Goal: Information Seeking & Learning: Learn about a topic

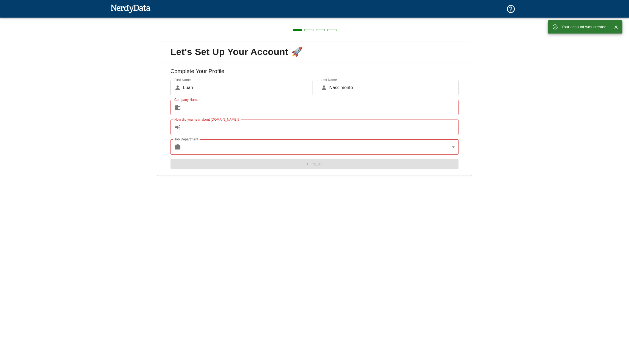
click at [322, 122] on input "How did you hear about [DOMAIN_NAME]?" at bounding box center [321, 127] width 276 height 15
click at [315, 115] on input "Company Name" at bounding box center [321, 107] width 276 height 15
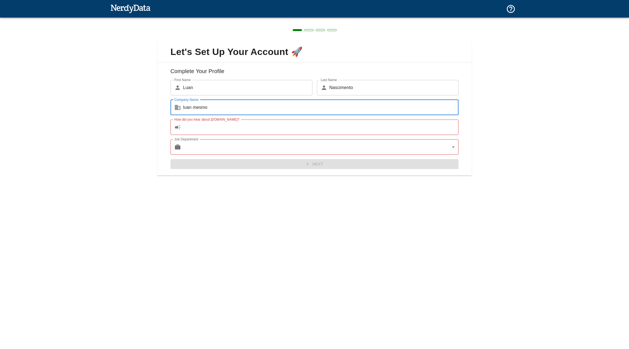
type input "luan mesmo"
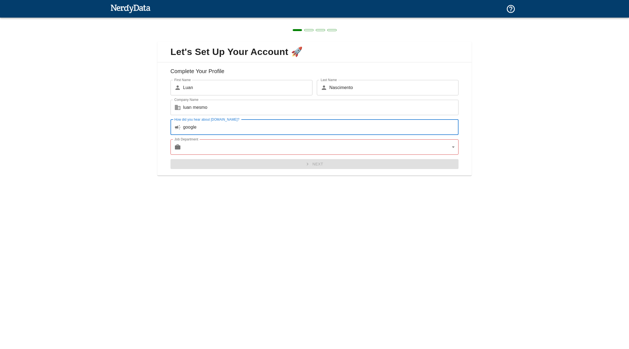
type input "google"
click at [362, 19] on body "Technologies Domains Pricing Products Create a Report Create a list of websites…" at bounding box center [314, 9] width 629 height 19
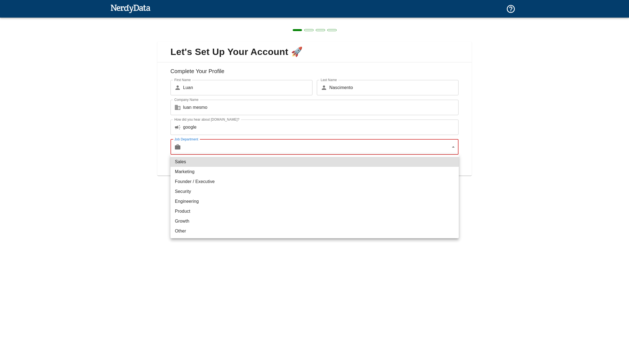
click at [218, 174] on li "Marketing" at bounding box center [315, 172] width 288 height 10
type input "marketing"
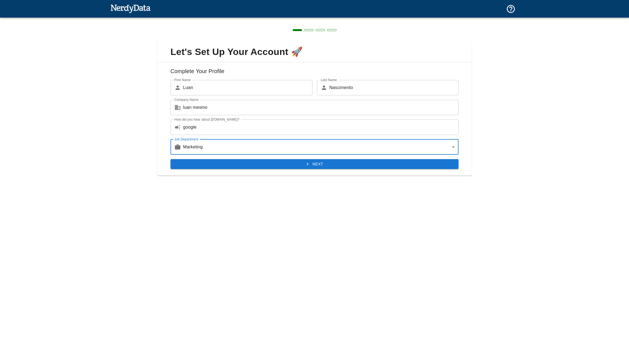
click at [229, 167] on button "Next" at bounding box center [315, 164] width 288 height 10
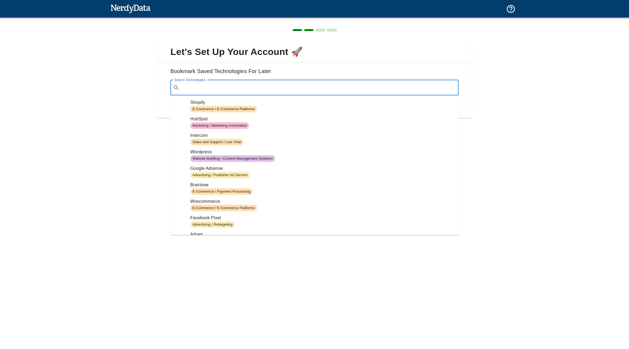
click at [198, 91] on input "Search Technologies" at bounding box center [319, 87] width 275 height 10
paste input "[DOMAIN_NAME]"
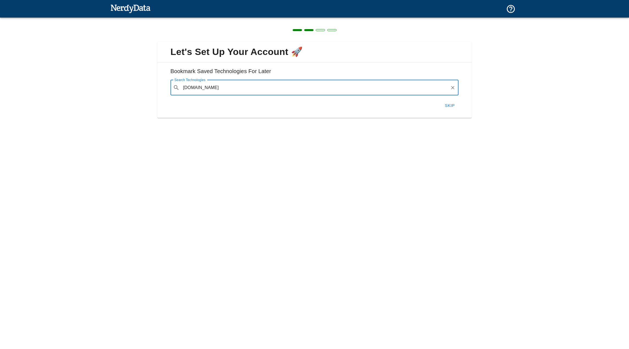
type input "[DOMAIN_NAME]"
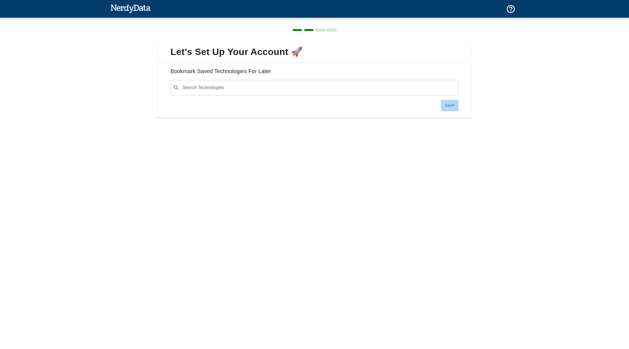
click at [448, 104] on button "Skip" at bounding box center [450, 106] width 18 height 12
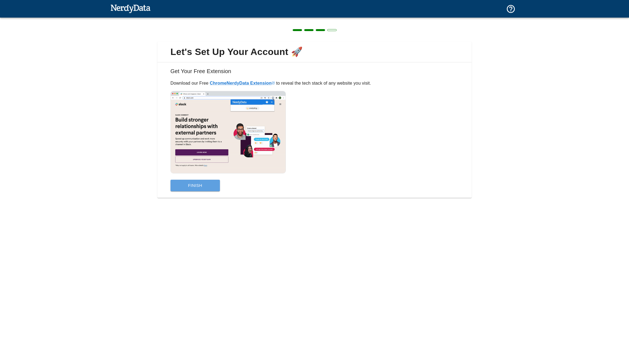
click at [211, 188] on button "Finish" at bounding box center [195, 186] width 49 height 12
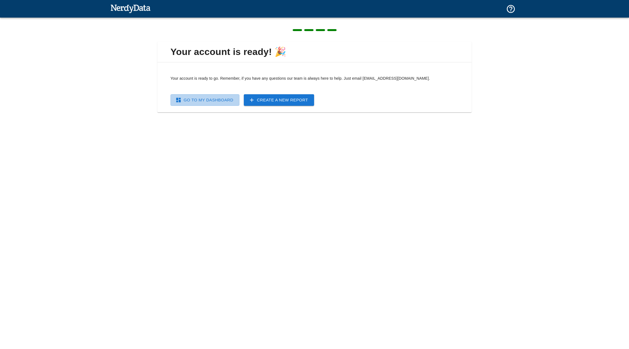
click at [216, 102] on link "Go To My Dashboard" at bounding box center [205, 100] width 69 height 12
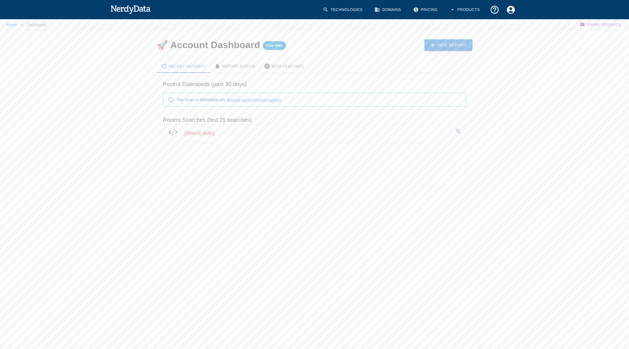
click at [243, 101] on link "Browse our technology catalog" at bounding box center [254, 100] width 54 height 4
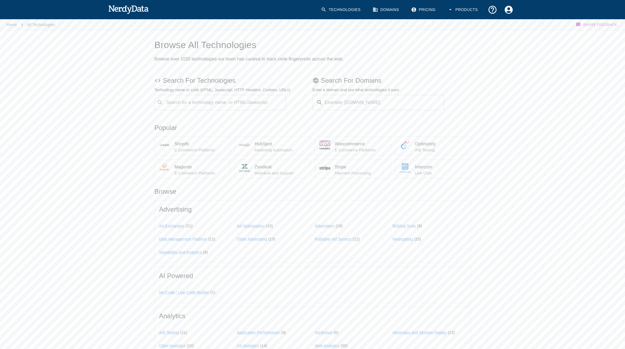
click at [245, 96] on div "​ Search for a technology name, or HTML/Javascript" at bounding box center [220, 102] width 132 height 15
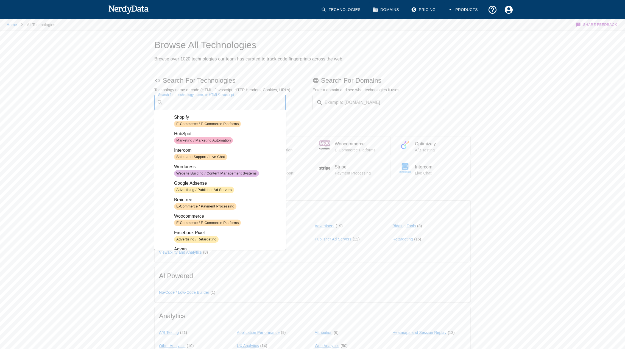
click at [237, 103] on div "Search for a technology name, or HTML/Javascript ​ Search for a technology name…" at bounding box center [220, 102] width 132 height 15
paste input "[DOMAIN_NAME]"
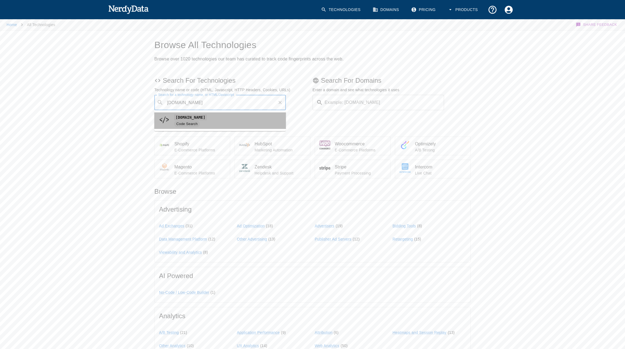
click at [207, 120] on code "[DOMAIN_NAME]" at bounding box center [190, 117] width 33 height 6
type input "[DOMAIN_NAME]"
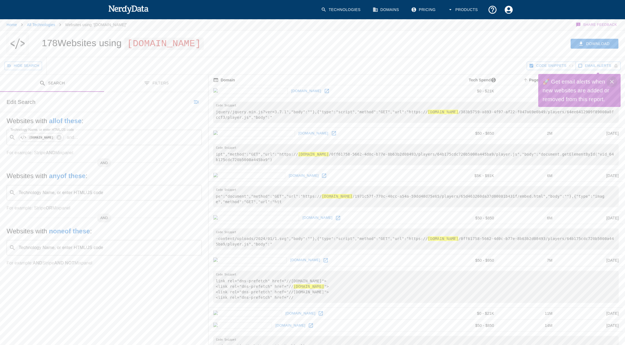
click at [615, 81] on button "Close" at bounding box center [612, 81] width 11 height 11
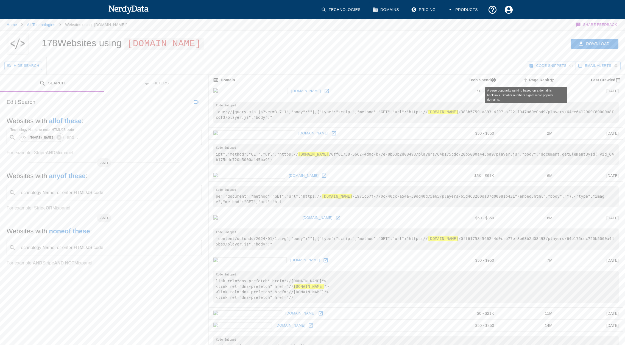
click at [523, 79] on icon "A page popularity ranking based on a domain's backlinks. Smaller numbers signal…" at bounding box center [525, 79] width 5 height 5
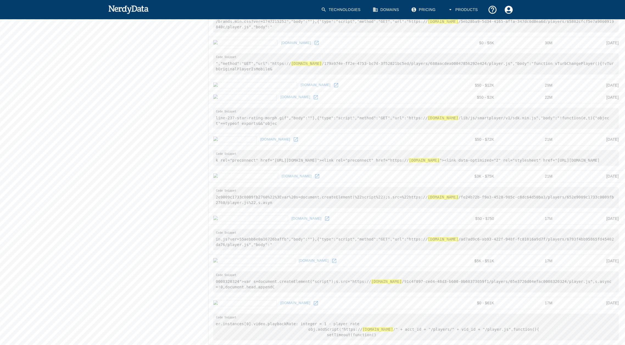
scroll to position [52, 0]
